Goal: Check status: Check status

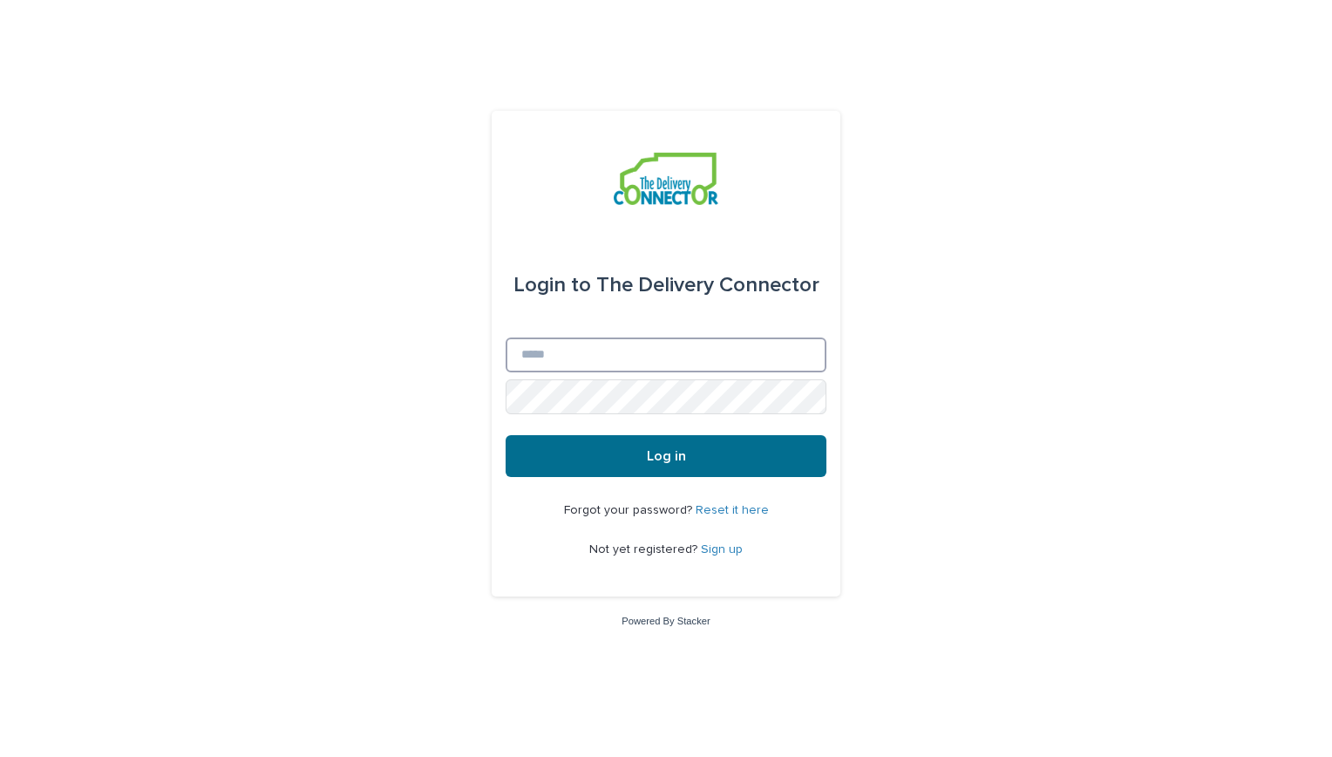
type input "**********"
click at [726, 464] on button "Log in" at bounding box center [666, 456] width 321 height 42
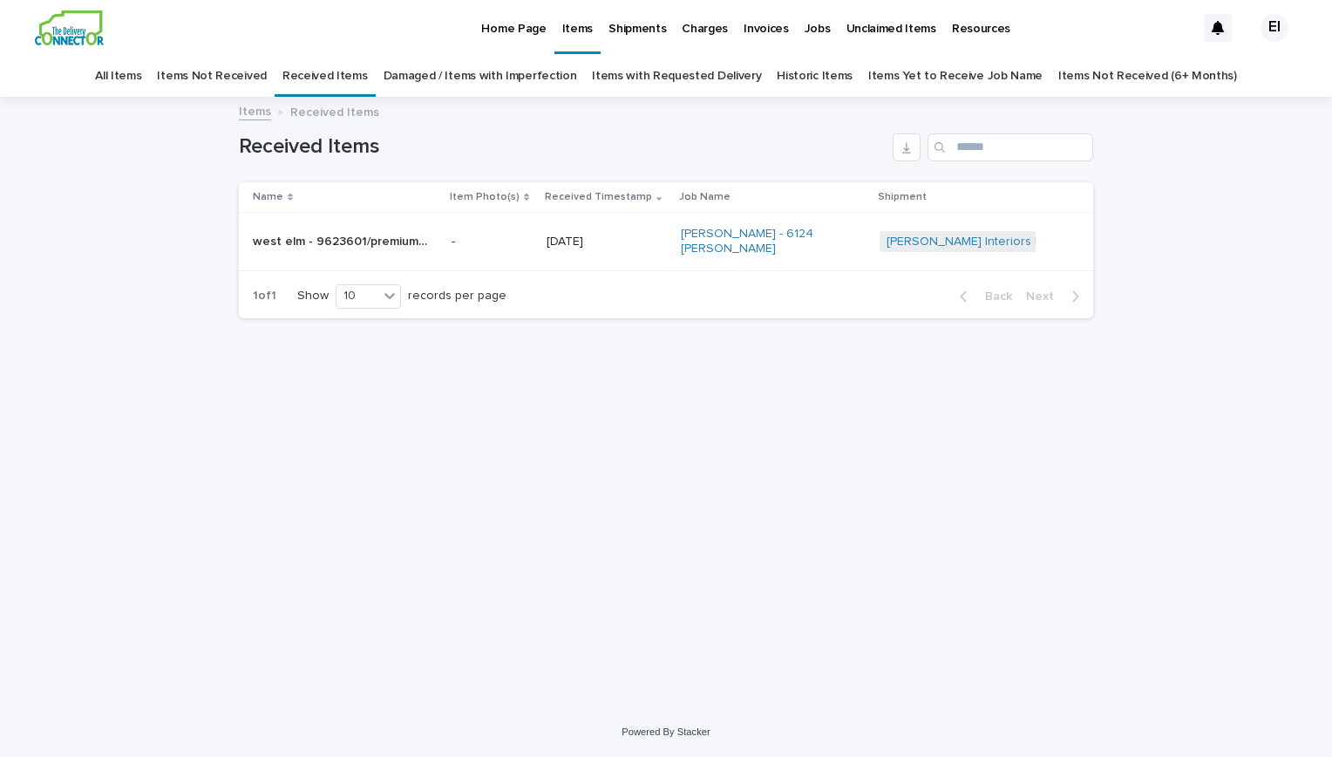
click at [412, 236] on p "west elm - 9623601/premium rug pad 9x12 | 74018" at bounding box center [342, 240] width 178 height 18
